Goal: Find specific page/section: Find specific page/section

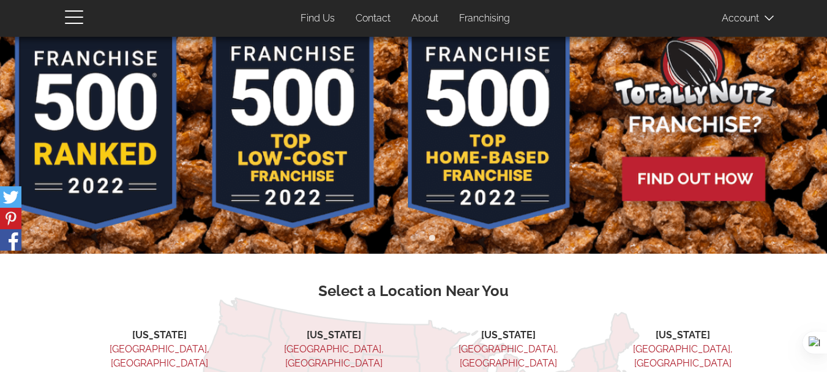
scroll to position [61, 0]
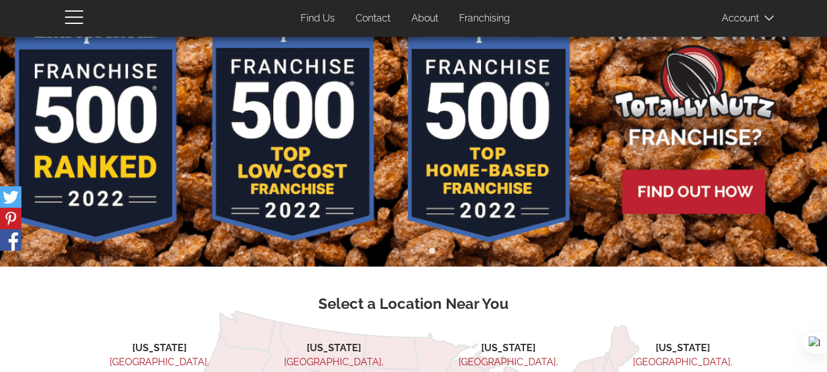
drag, startPoint x: 832, startPoint y: 28, endPoint x: 834, endPoint y: 54, distance: 26.4
click at [826, 54] on html "{domain:"totallynutz.com",server:"169.47.211.87"} Skip to main content User acc…" at bounding box center [413, 372] width 827 height 866
click at [73, 16] on span "button" at bounding box center [77, 16] width 24 height 15
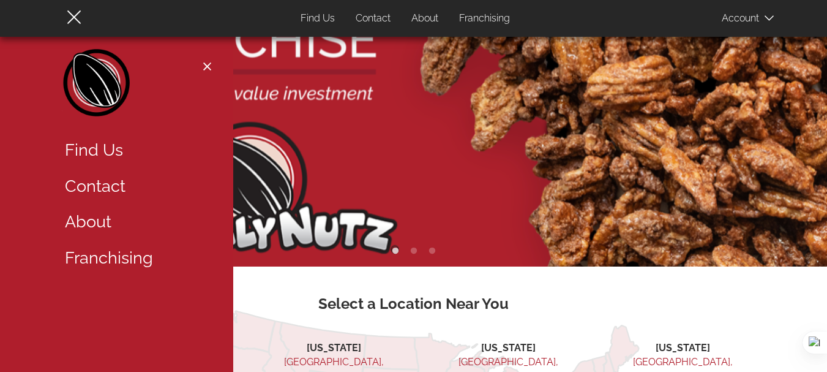
click at [99, 147] on link "Find Us" at bounding box center [135, 150] width 159 height 36
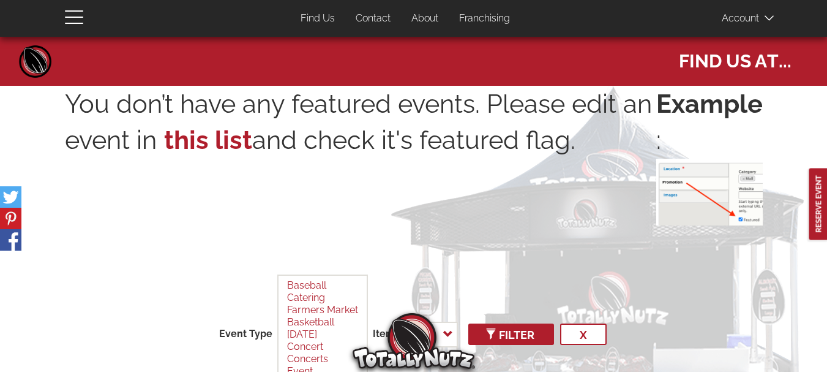
select select
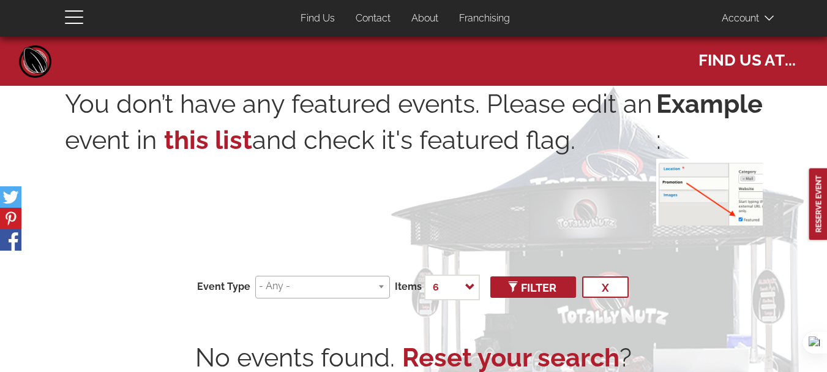
click at [422, 14] on link "About" at bounding box center [424, 19] width 45 height 24
